Goal: Information Seeking & Learning: Learn about a topic

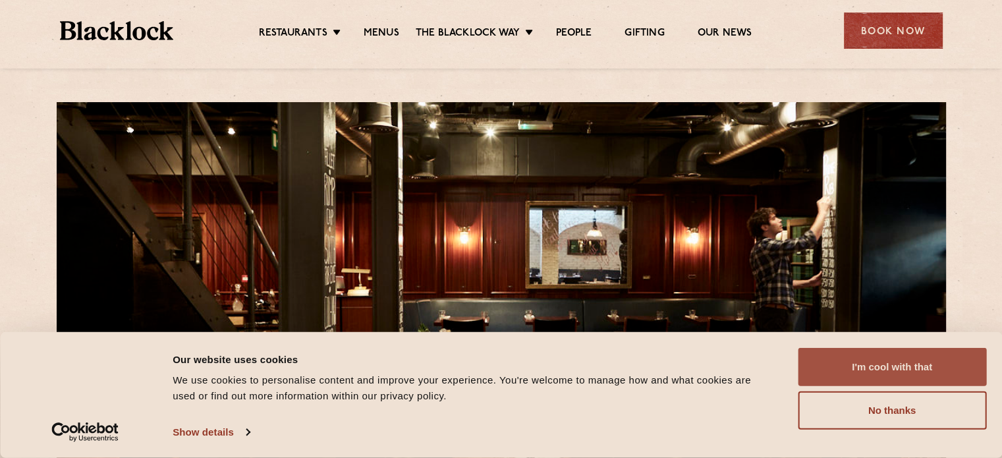
click at [874, 360] on button "I'm cool with that" at bounding box center [892, 367] width 188 height 38
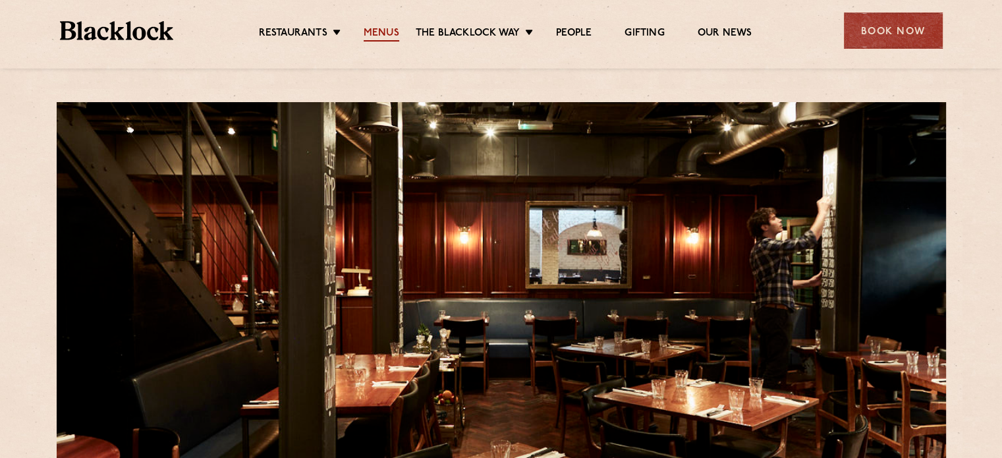
click at [380, 34] on link "Menus" at bounding box center [382, 34] width 36 height 14
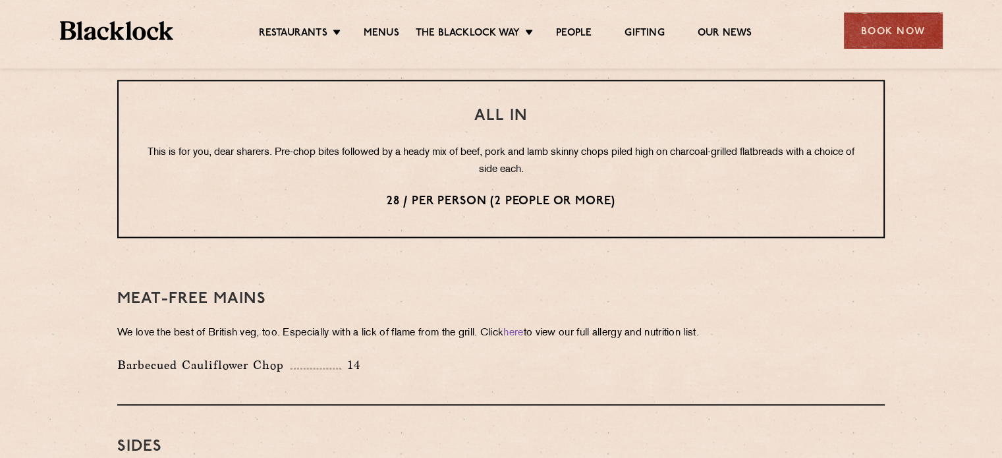
scroll to position [1710, 0]
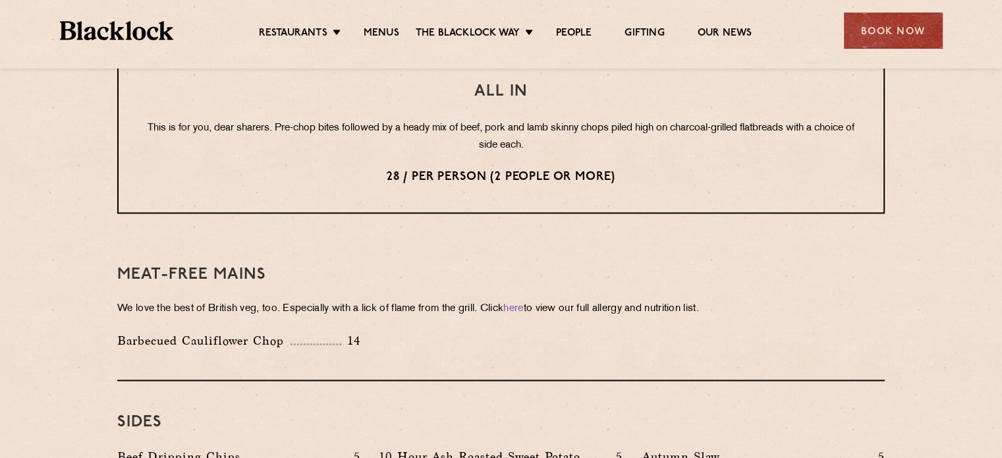
click at [1001, 17] on div "Restaurants Soho City Shoreditch Covent Garden Canary Wharf Manchester Birmingh…" at bounding box center [501, 34] width 1002 height 68
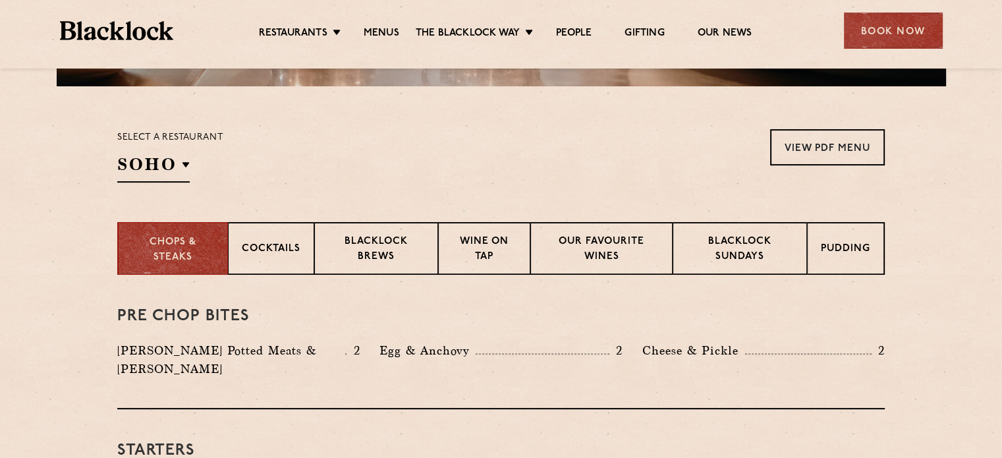
scroll to position [392, 0]
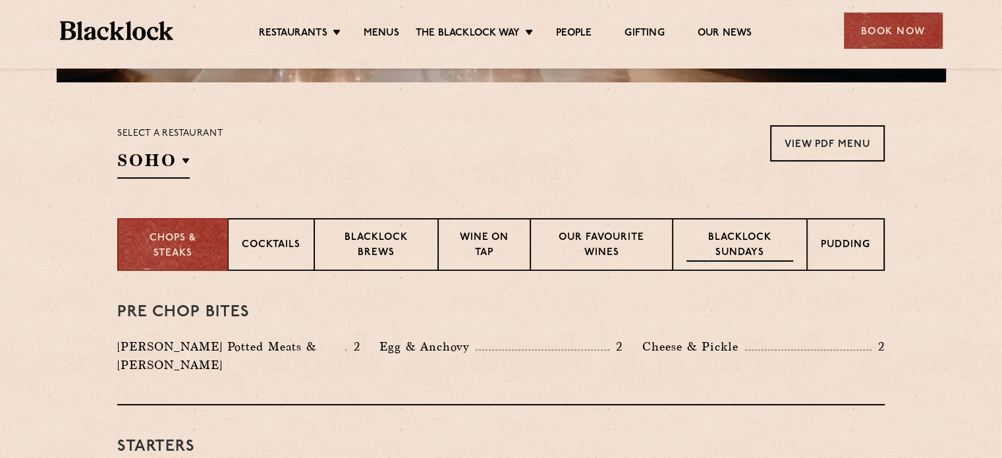
click at [748, 252] on p "Blacklock Sundays" at bounding box center [739, 246] width 107 height 31
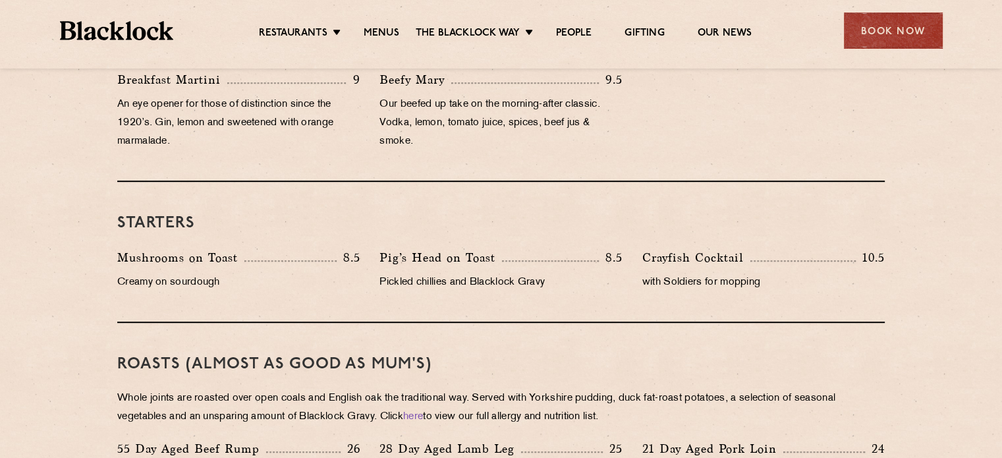
scroll to position [708, 0]
